Goal: Transaction & Acquisition: Purchase product/service

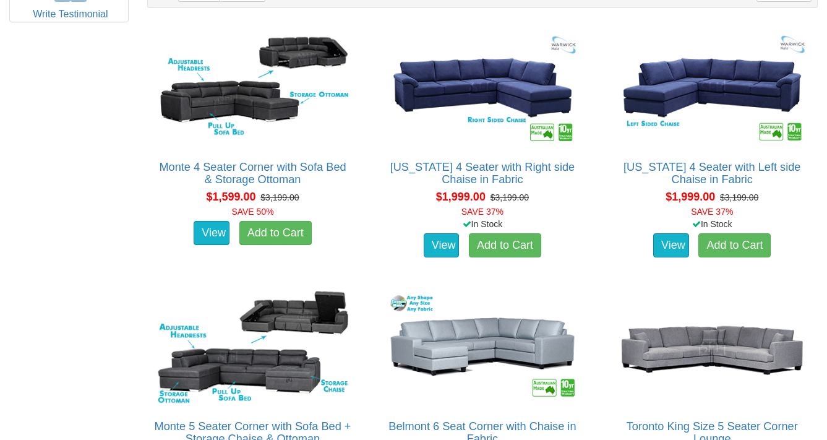
scroll to position [557, 0]
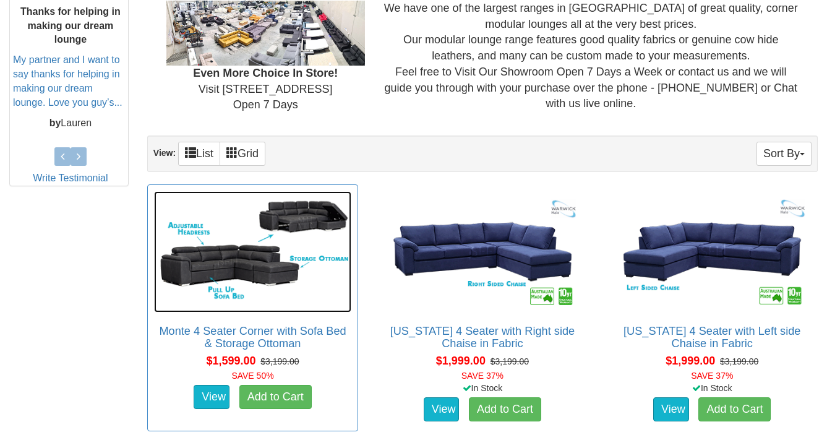
click at [249, 252] on img at bounding box center [252, 251] width 197 height 121
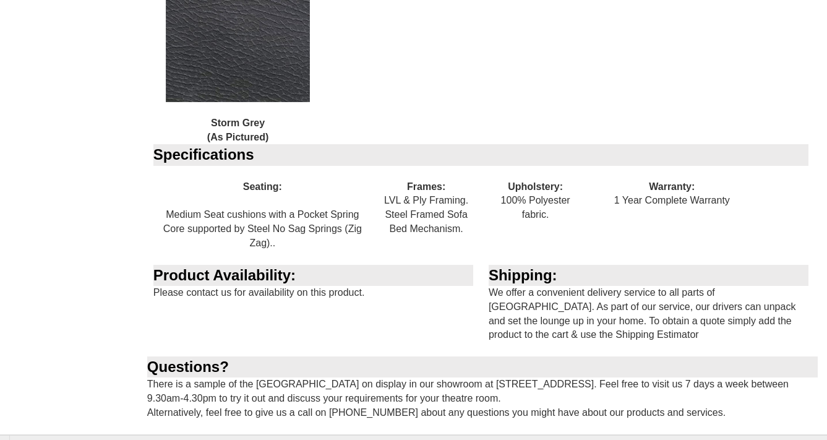
scroll to position [1237, 0]
